Goal: Information Seeking & Learning: Learn about a topic

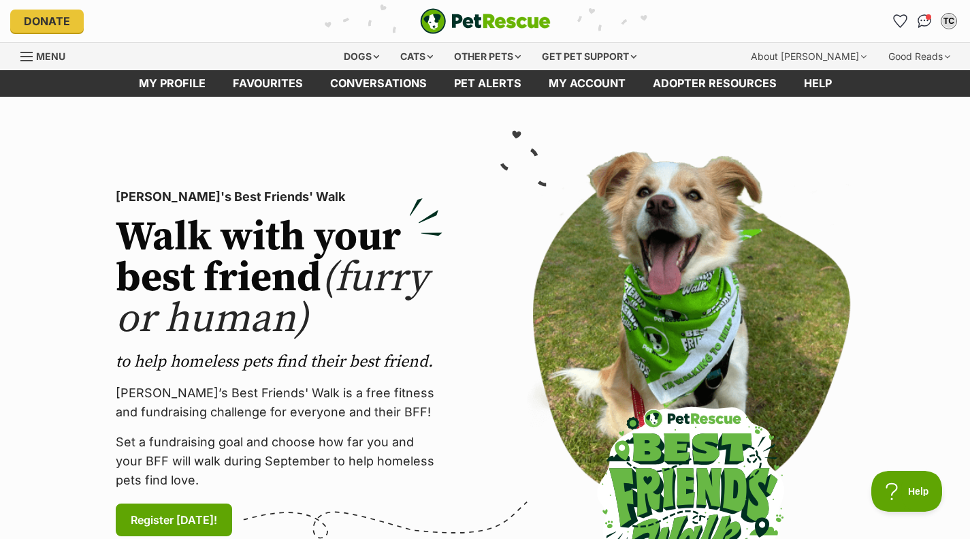
click at [359, 50] on div "Dogs" at bounding box center [361, 56] width 54 height 27
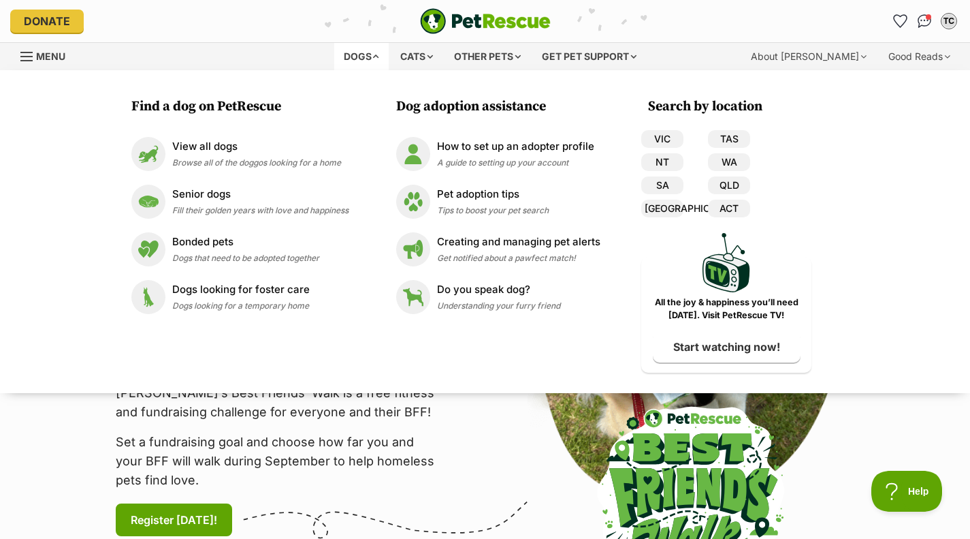
click at [244, 146] on p "View all dogs" at bounding box center [256, 147] width 169 height 16
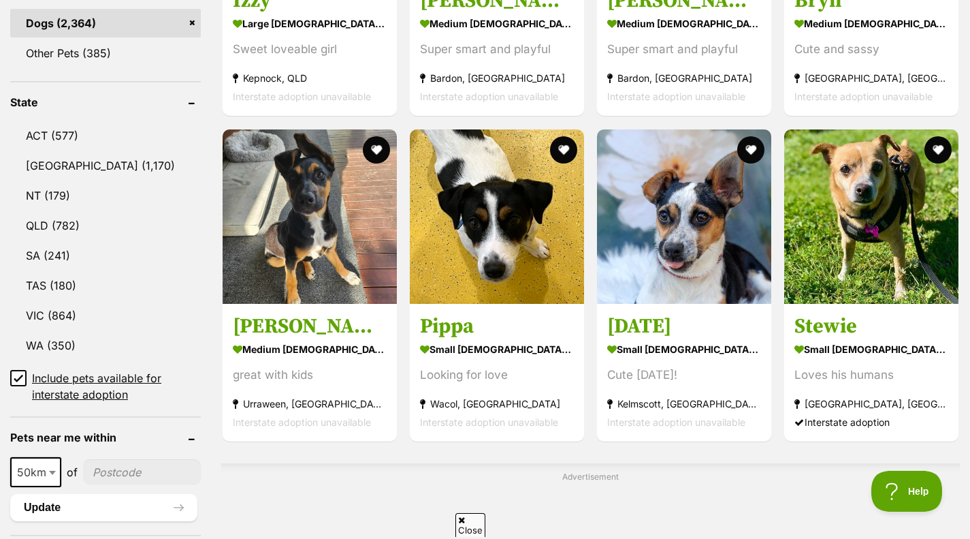
scroll to position [642, 0]
click at [106, 321] on link "VIC (864)" at bounding box center [105, 314] width 191 height 29
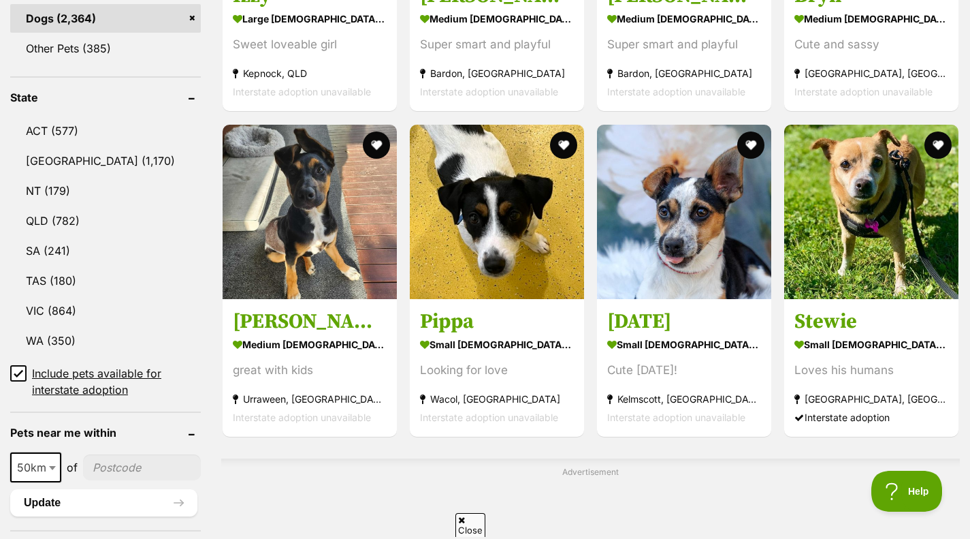
click at [832, 313] on h3 "Stewie" at bounding box center [872, 321] width 154 height 26
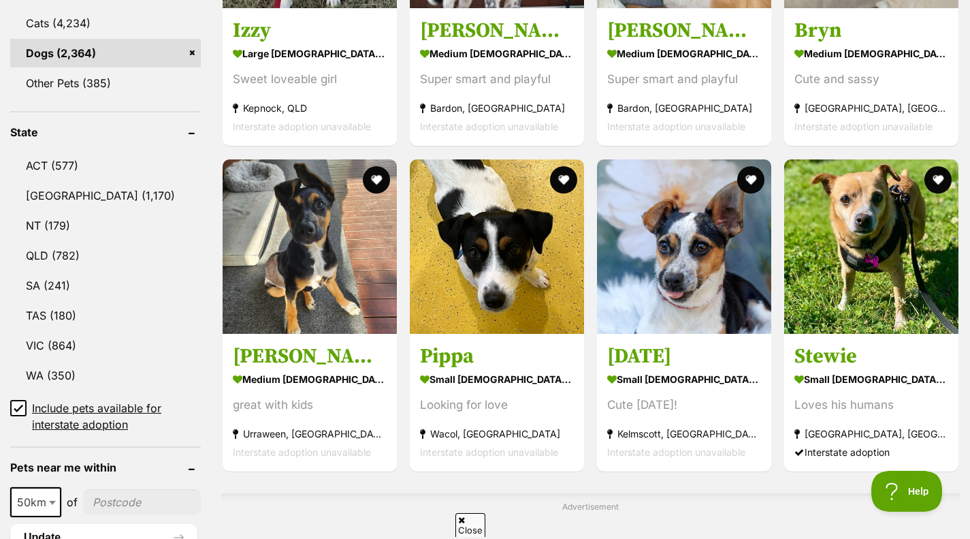
scroll to position [622, 0]
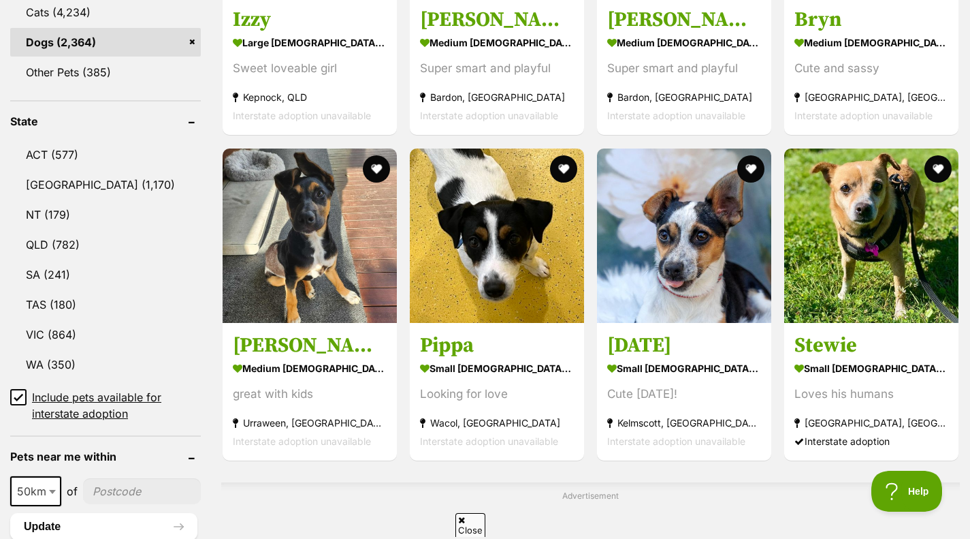
click at [68, 330] on link "VIC (864)" at bounding box center [105, 334] width 191 height 29
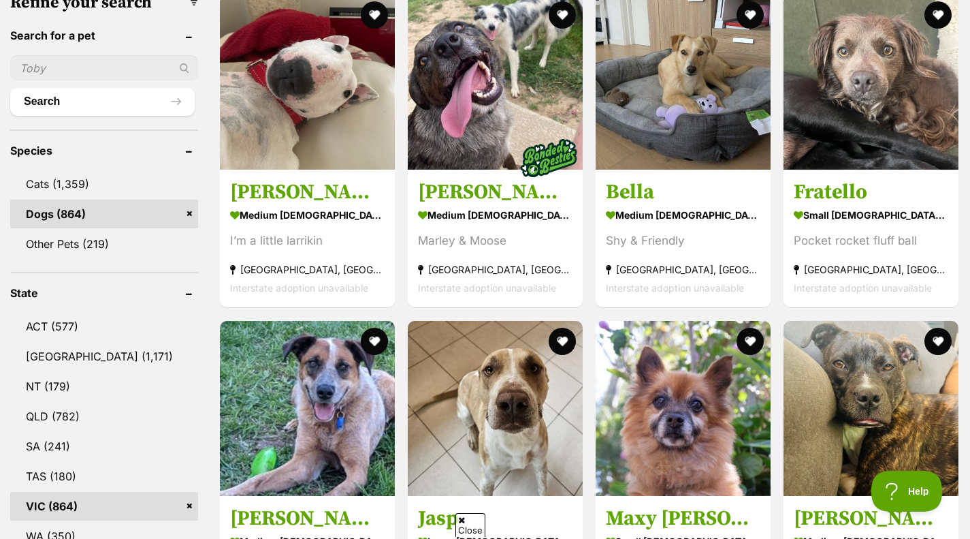
scroll to position [451, 0]
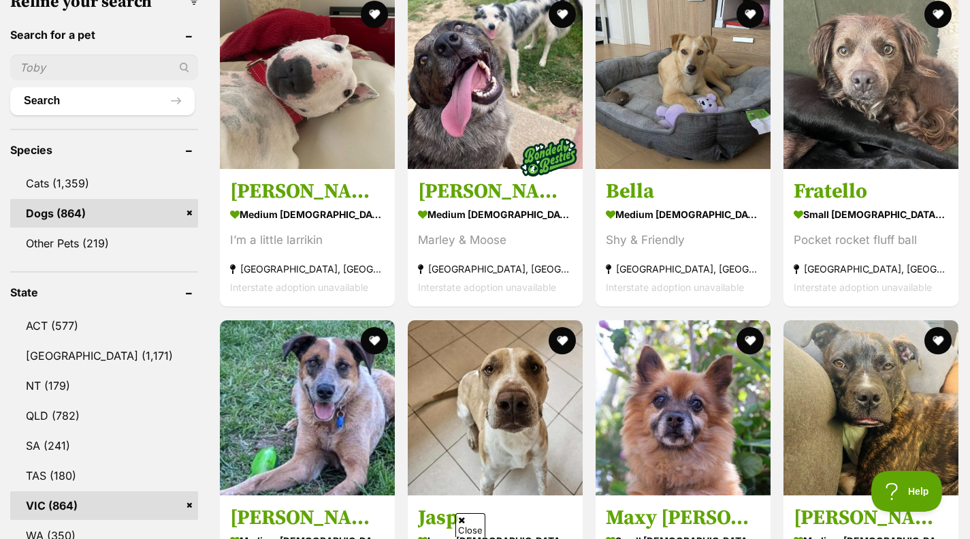
click at [851, 88] on img at bounding box center [871, 81] width 175 height 175
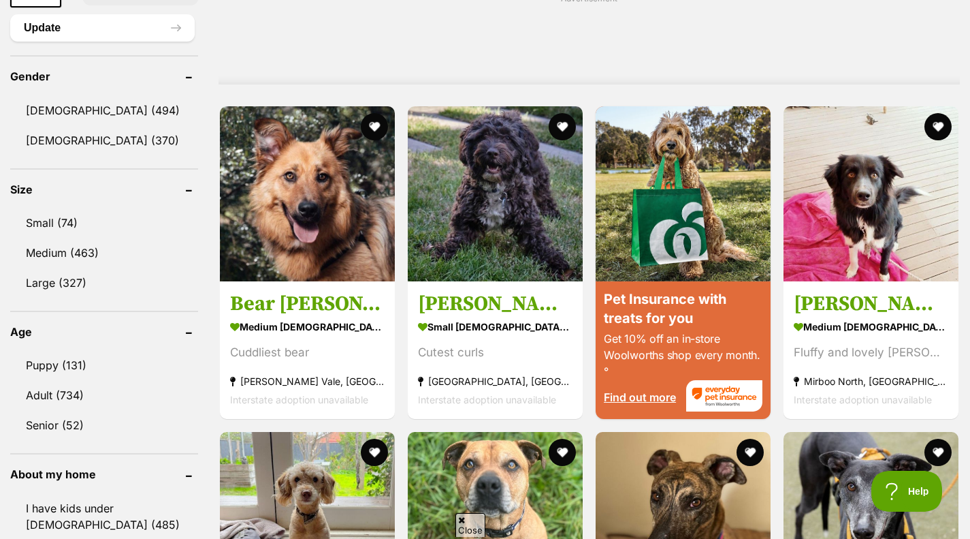
scroll to position [1122, 0]
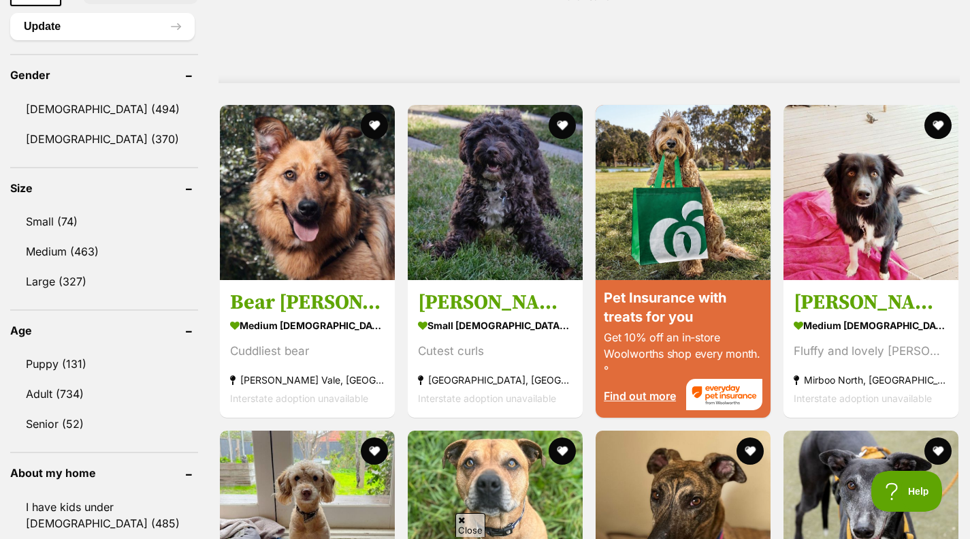
click at [473, 239] on img at bounding box center [495, 192] width 175 height 175
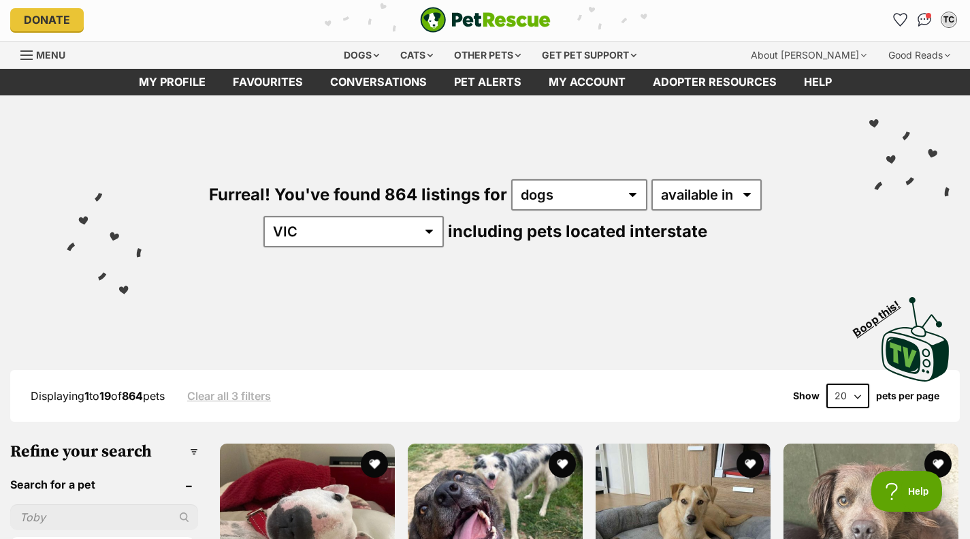
scroll to position [1, 0]
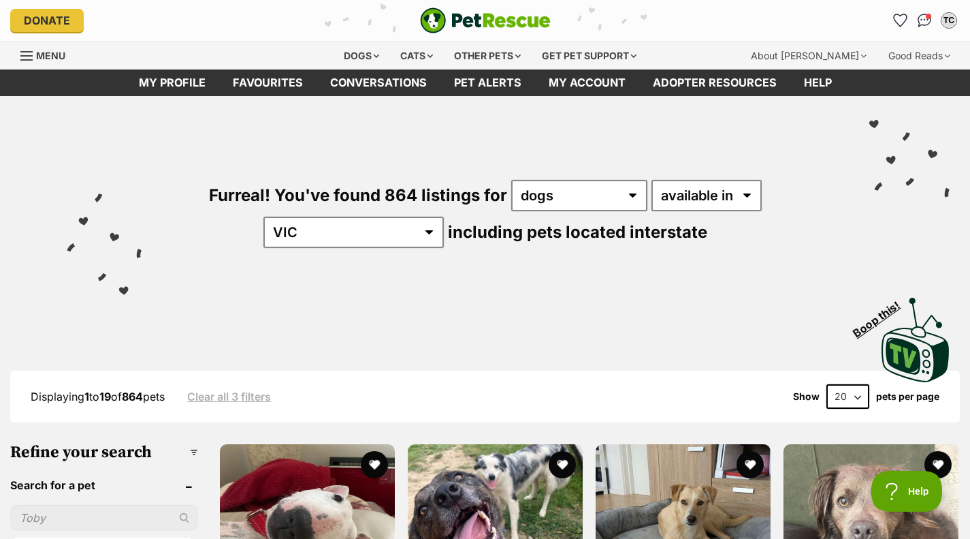
click at [855, 396] on select "20 40 60" at bounding box center [848, 396] width 43 height 25
select select "60"
click at [827, 384] on select "20 40 60" at bounding box center [848, 396] width 43 height 25
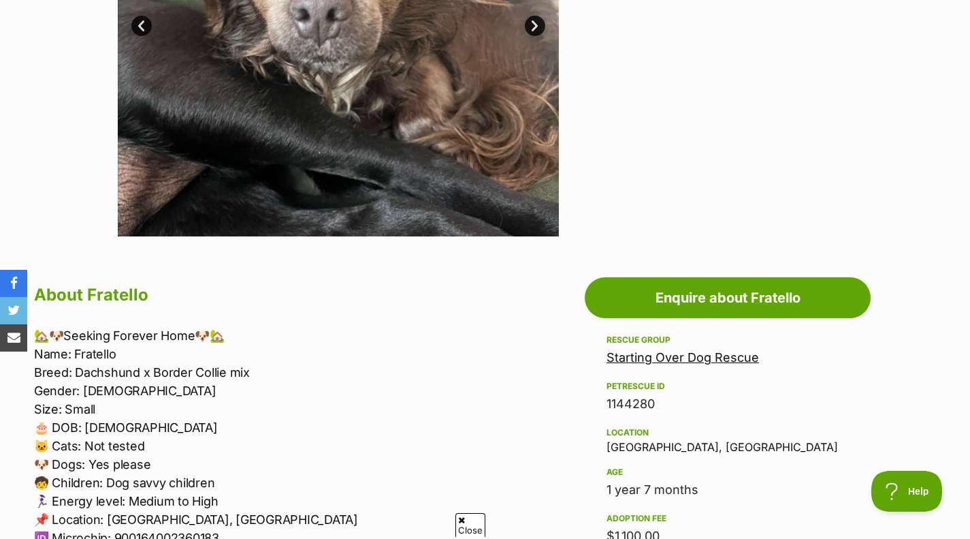
scroll to position [489, 0]
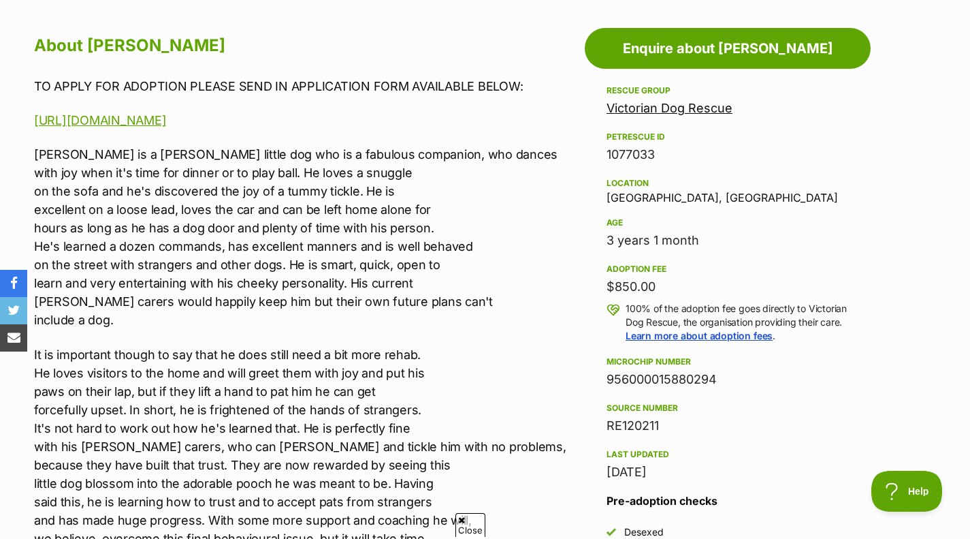
scroll to position [740, 0]
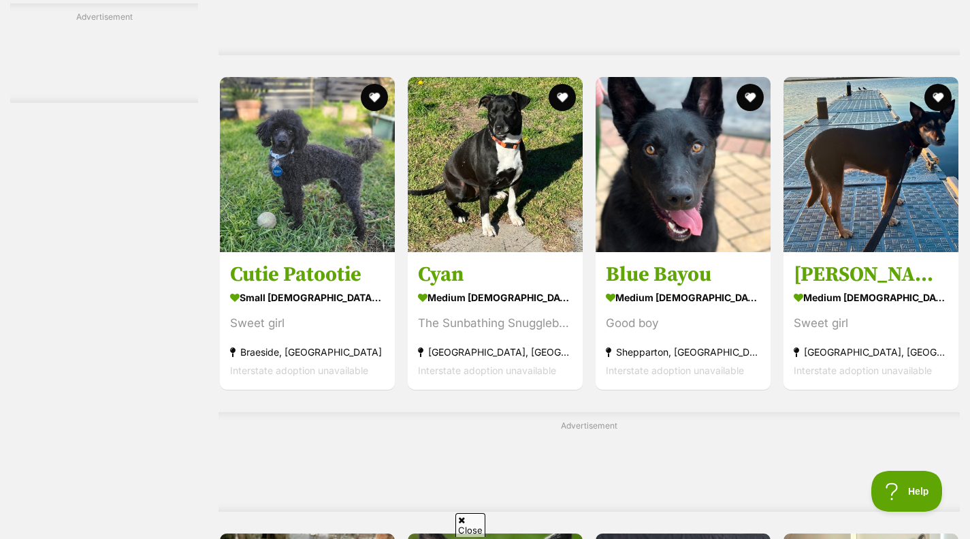
scroll to position [4417, 0]
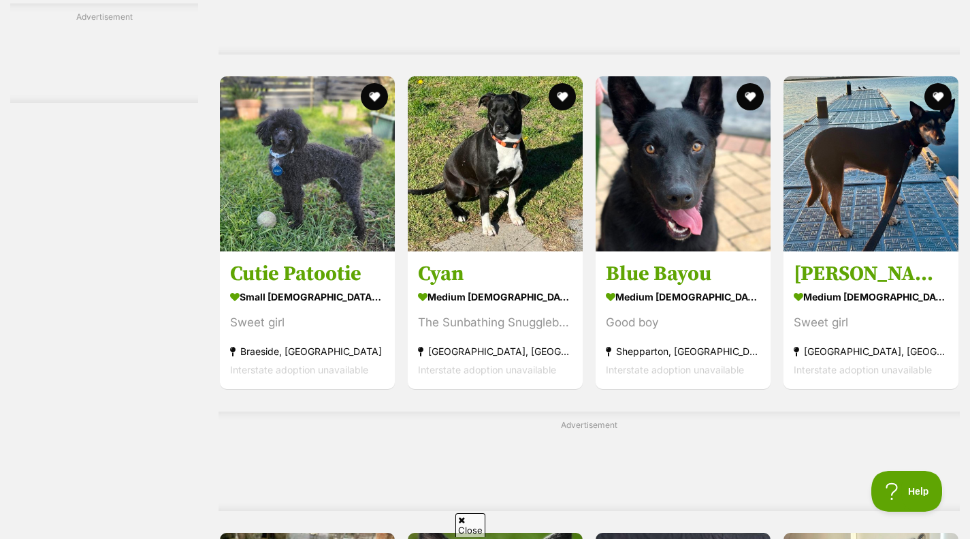
click at [307, 303] on strong "small female Dog" at bounding box center [307, 297] width 155 height 20
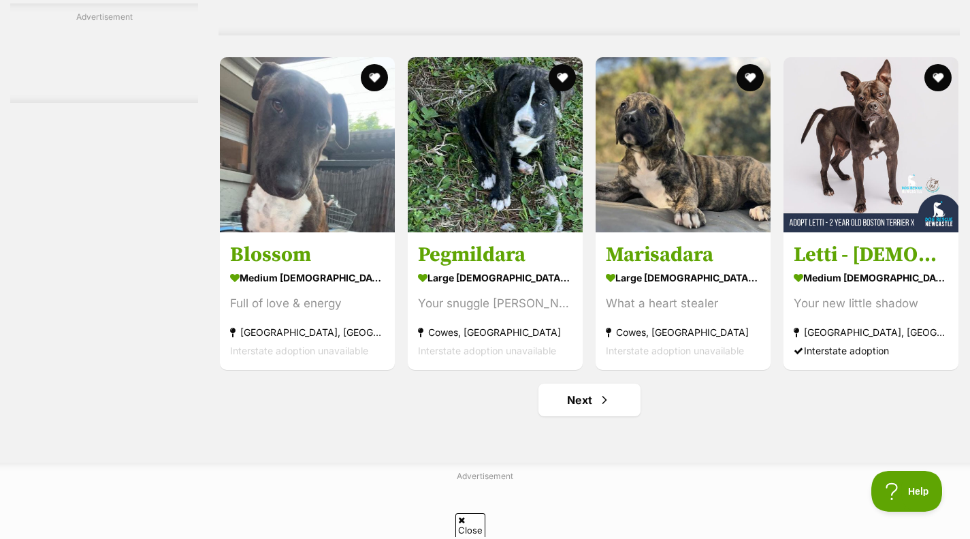
scroll to position [6132, 0]
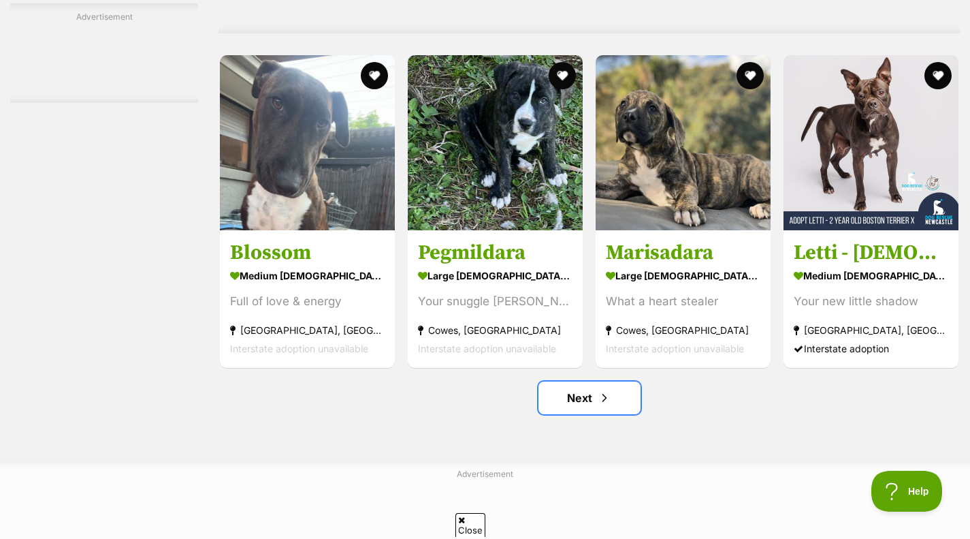
click at [617, 390] on link "Next" at bounding box center [590, 397] width 102 height 33
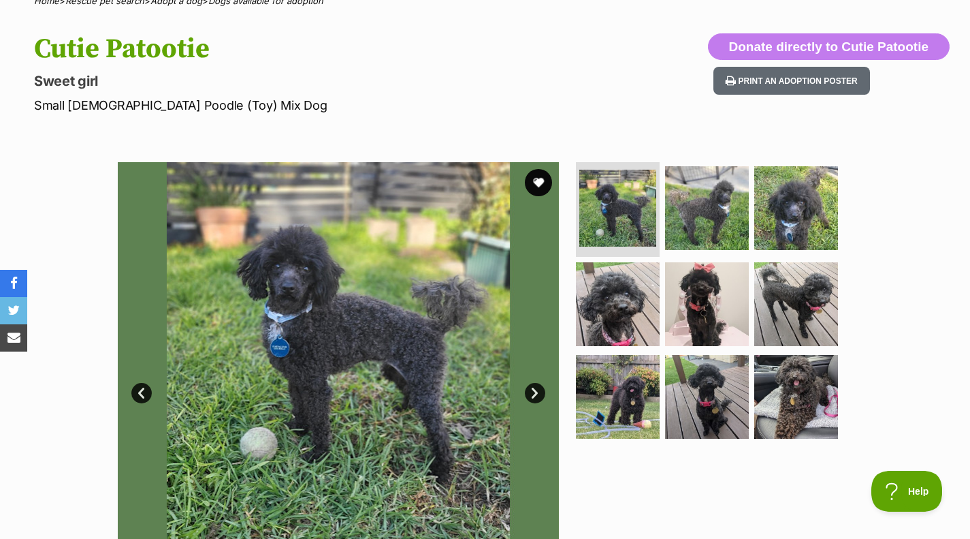
scroll to position [29, 0]
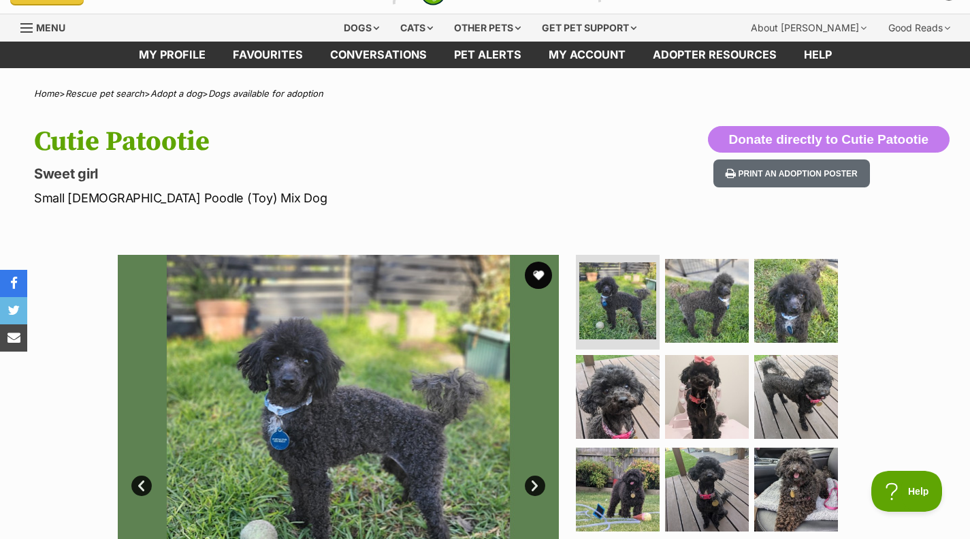
click at [722, 394] on img at bounding box center [707, 397] width 84 height 84
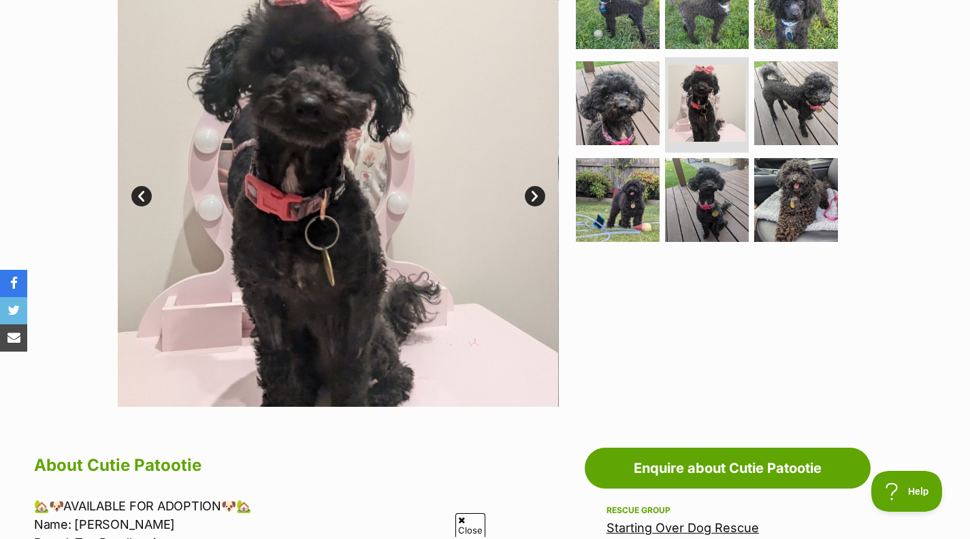
scroll to position [217, 0]
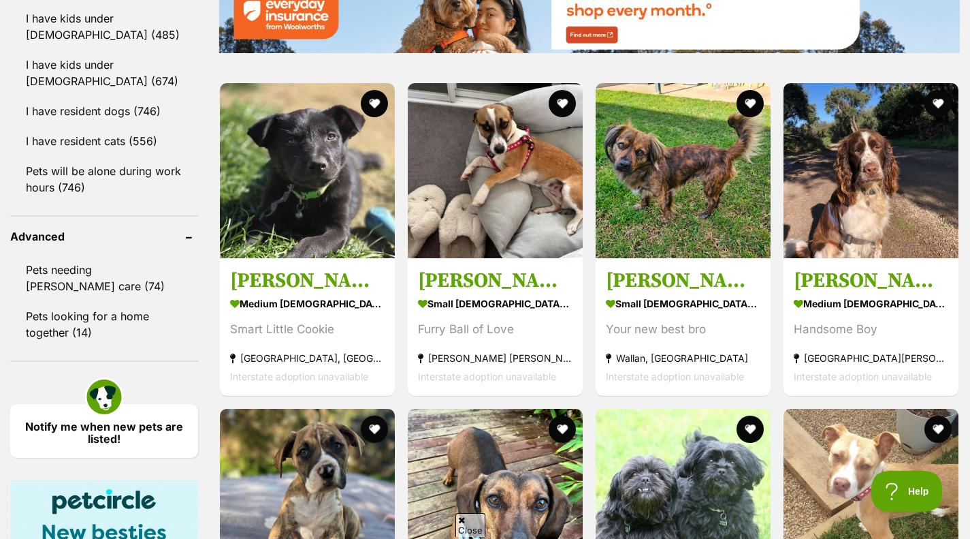
scroll to position [1612, 0]
